Goal: Task Accomplishment & Management: Manage account settings

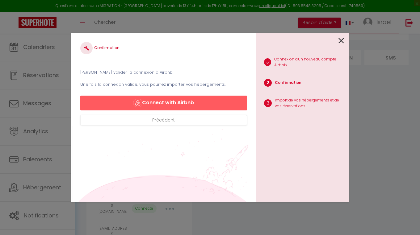
click at [168, 102] on button "Connect with Airbnb" at bounding box center [163, 103] width 167 height 15
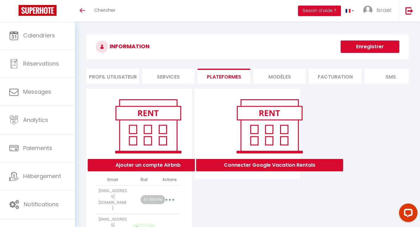
click at [165, 194] on button "button" at bounding box center [169, 199] width 17 height 10
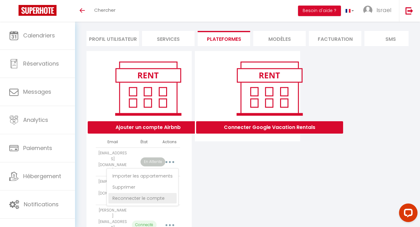
click at [150, 194] on link "Reconnecter le compte" at bounding box center [142, 198] width 68 height 10
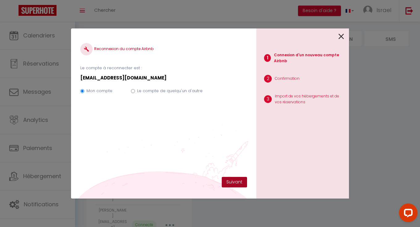
click at [230, 179] on button "Suivant" at bounding box center [234, 182] width 25 height 10
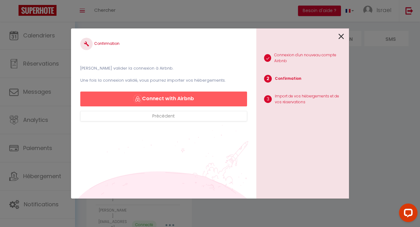
click at [185, 101] on button "Connect with Airbnb" at bounding box center [163, 98] width 167 height 15
select select "66746"
select select "66747"
select select
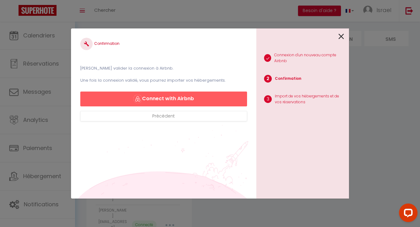
select select "68802"
select select "69167"
select select "69168"
select select "69169"
select select "69170"
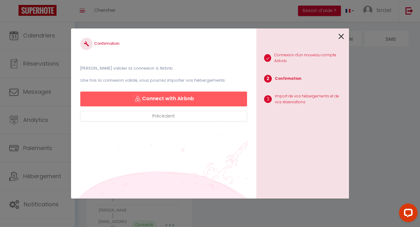
select select "66745"
select select "69544"
select select "72605"
select select "74454"
select select "69222"
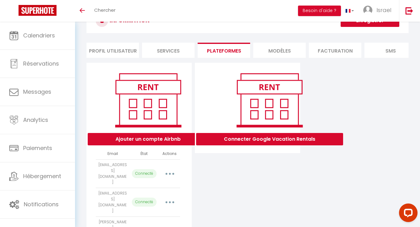
scroll to position [33, 0]
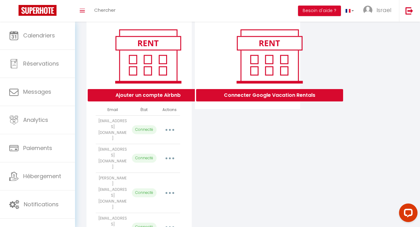
scroll to position [69, 0]
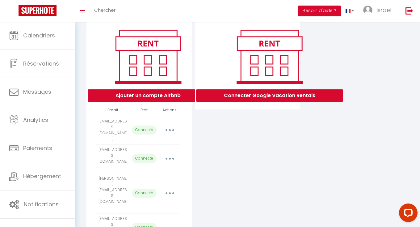
select select "66746"
select select "66747"
select select
select select "68802"
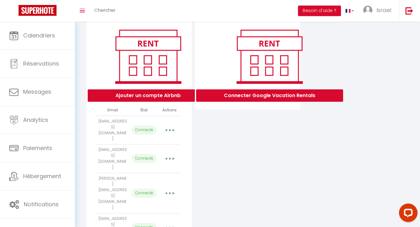
select select "69167"
select select "69168"
select select "69169"
select select "69170"
select select "66745"
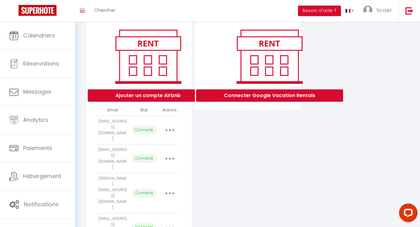
select select "69544"
select select "72605"
select select "74454"
select select "69222"
